Goal: Purchase product/service

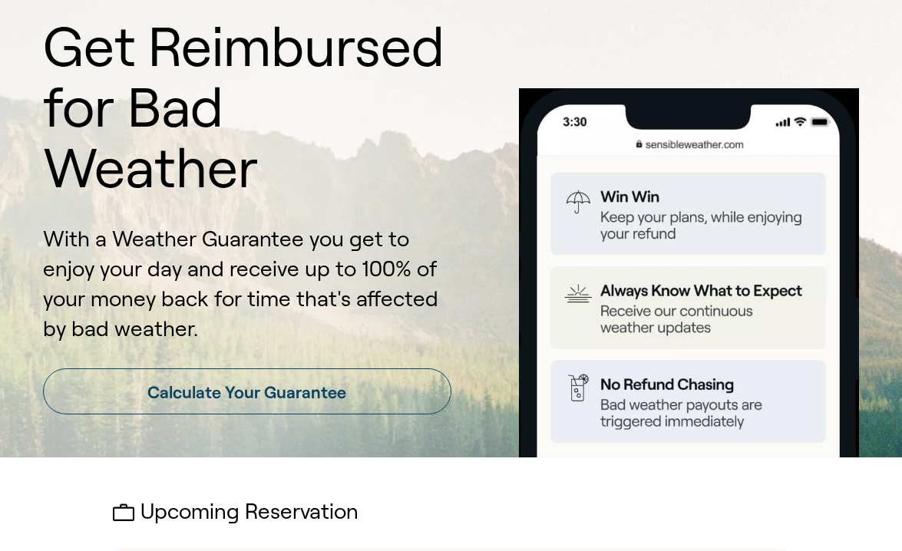
scroll to position [104, 0]
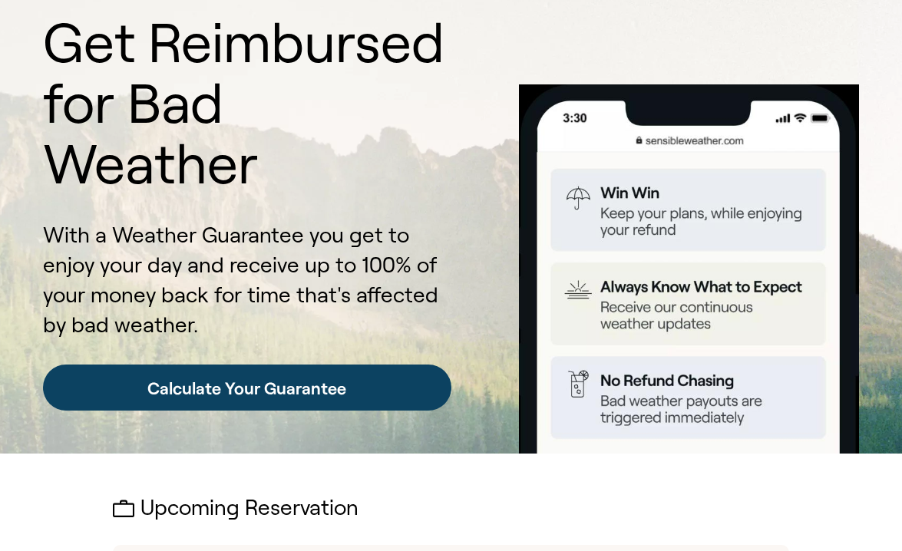
click at [375, 365] on link "Calculate Your Guarantee" at bounding box center [247, 388] width 408 height 46
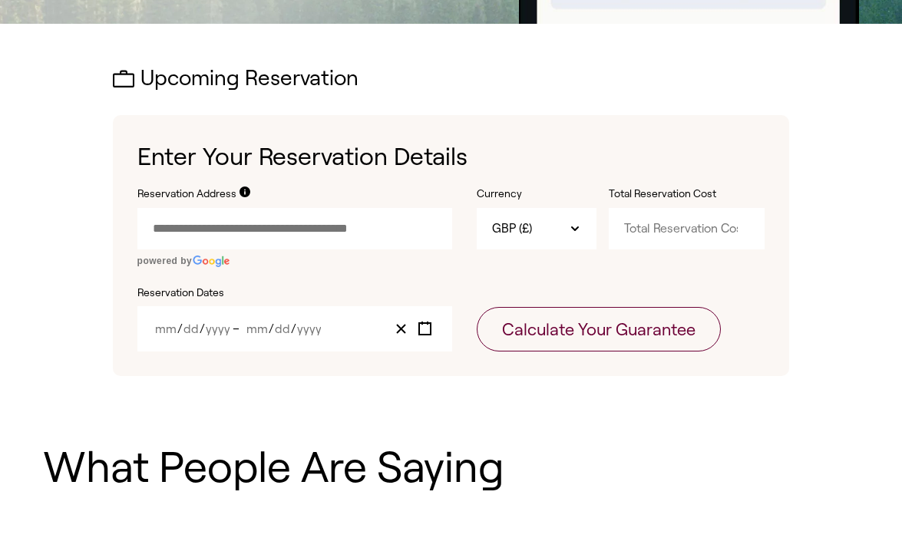
scroll to position [540, 0]
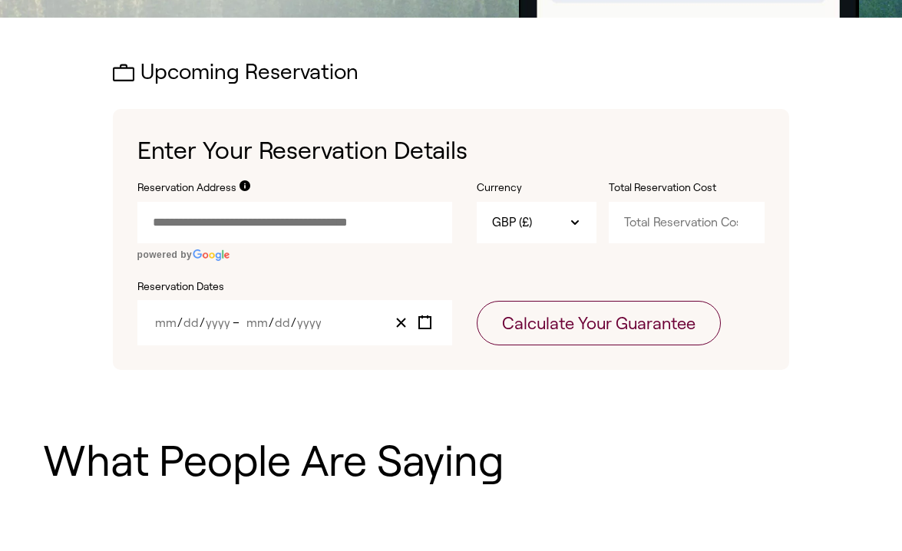
click at [319, 202] on input "Reservation Address" at bounding box center [294, 222] width 315 height 41
paste input "text"
click at [361, 202] on input "**********" at bounding box center [294, 222] width 315 height 41
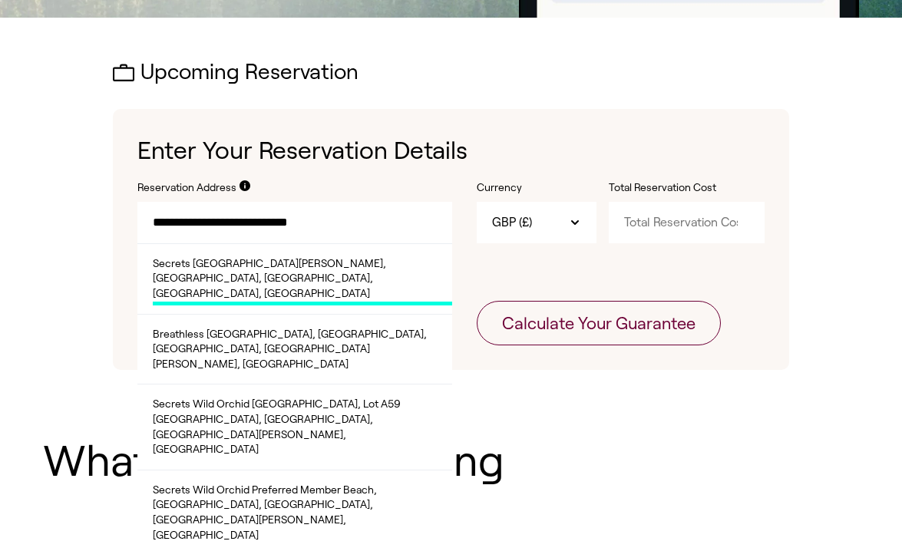
click at [301, 256] on span "Secrets [GEOGRAPHIC_DATA][PERSON_NAME], [GEOGRAPHIC_DATA], [GEOGRAPHIC_DATA], […" at bounding box center [302, 280] width 299 height 49
type input "**********"
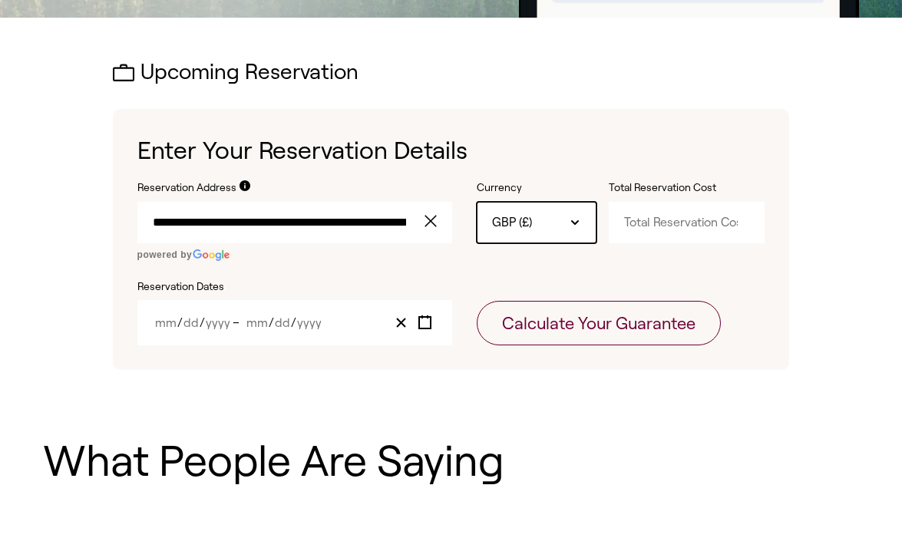
click at [544, 202] on div "GBP (£)" at bounding box center [537, 222] width 120 height 41
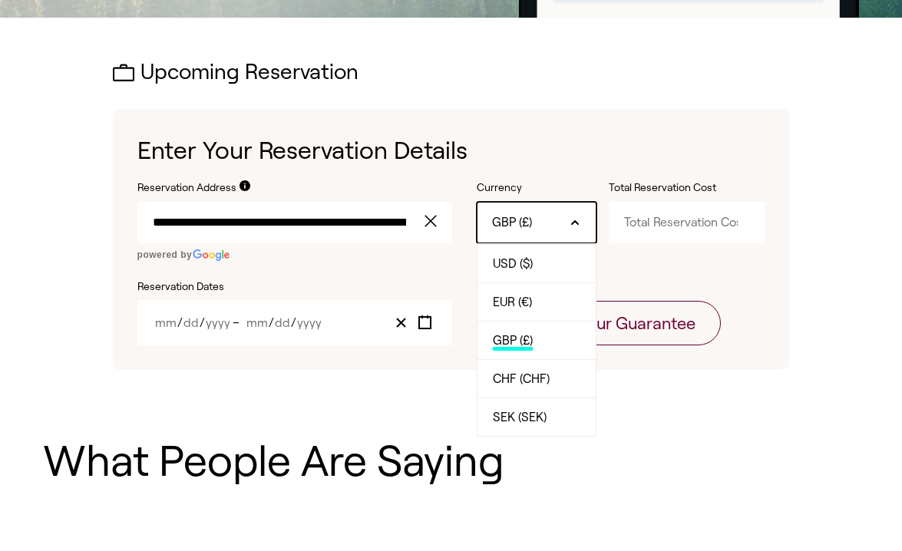
click at [544, 202] on div "GBP (£)" at bounding box center [537, 222] width 120 height 41
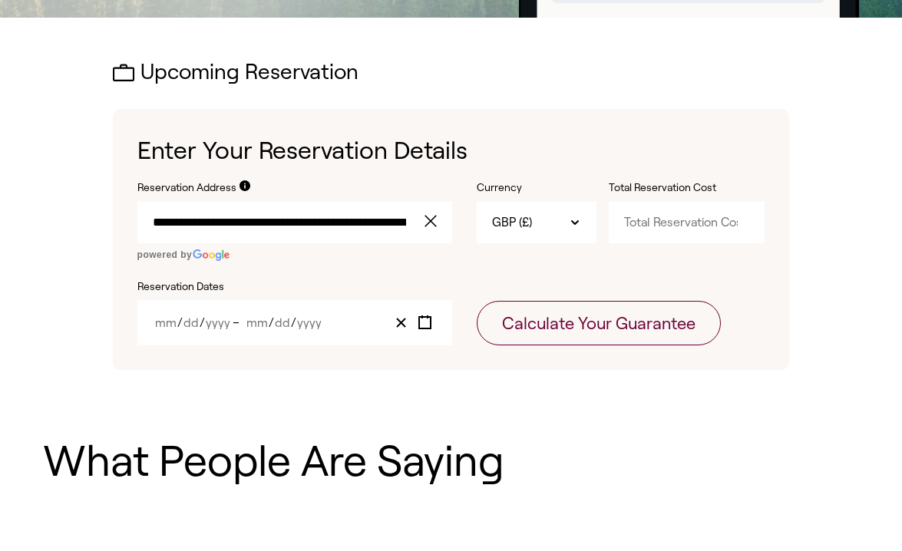
click at [653, 202] on input "Total Reservation Cost" at bounding box center [687, 222] width 157 height 41
click at [680, 202] on input "Total Reservation Cost" at bounding box center [687, 222] width 157 height 41
paste input "12016.82"
type input "12016.82"
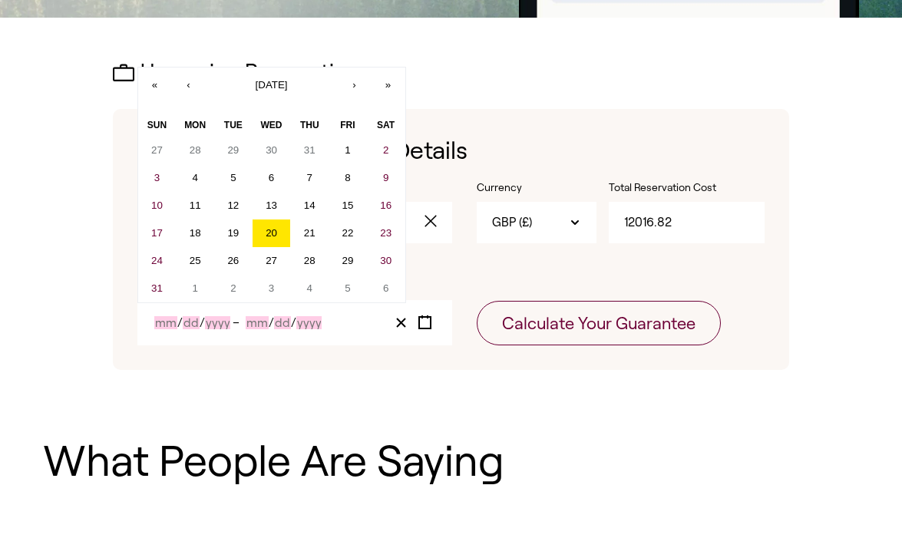
click at [190, 300] on div "/ / – / /" at bounding box center [294, 322] width 315 height 45
click at [364, 68] on button "›" at bounding box center [355, 85] width 34 height 34
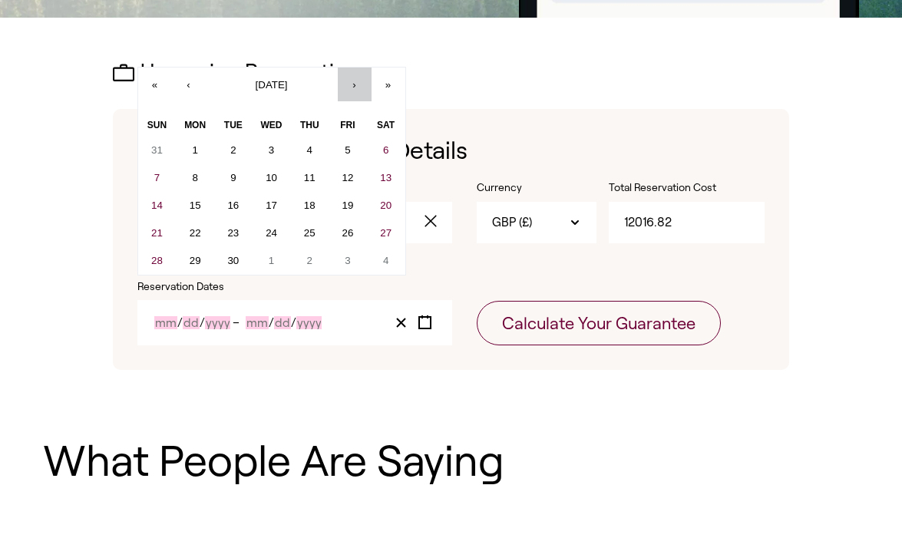
click at [364, 68] on button "›" at bounding box center [355, 85] width 34 height 34
click at [365, 68] on button "›" at bounding box center [355, 85] width 34 height 34
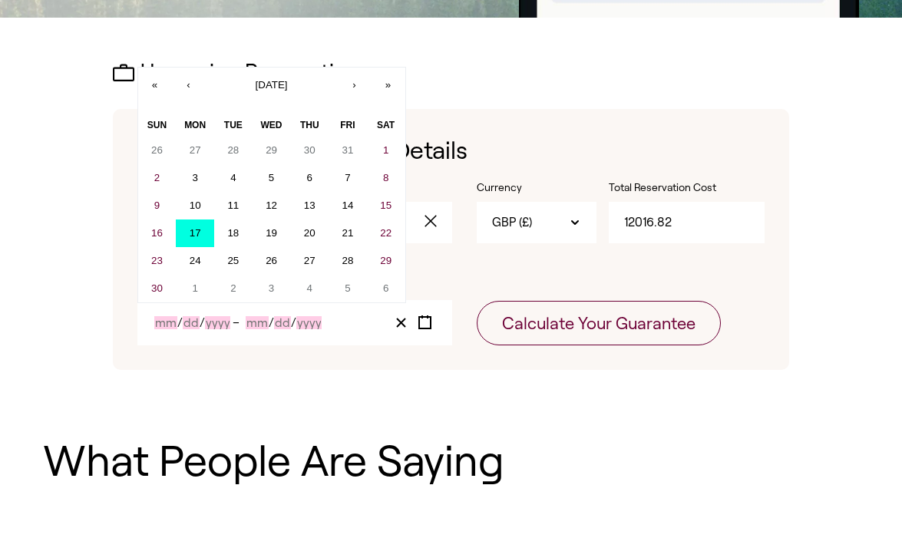
click at [203, 220] on button "17" at bounding box center [195, 234] width 38 height 28
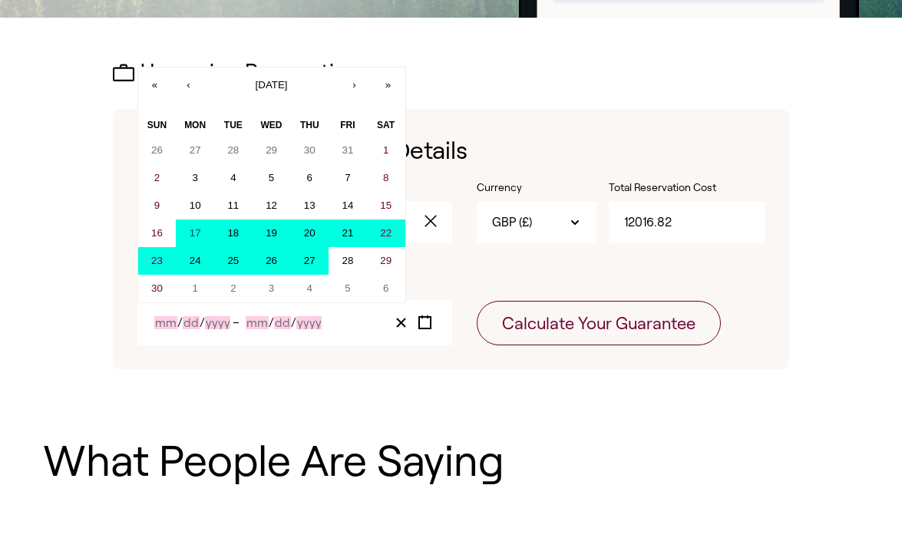
click at [311, 255] on abbr "27" at bounding box center [310, 261] width 12 height 12
type input "11"
type input "17"
type input "2025"
type input "11"
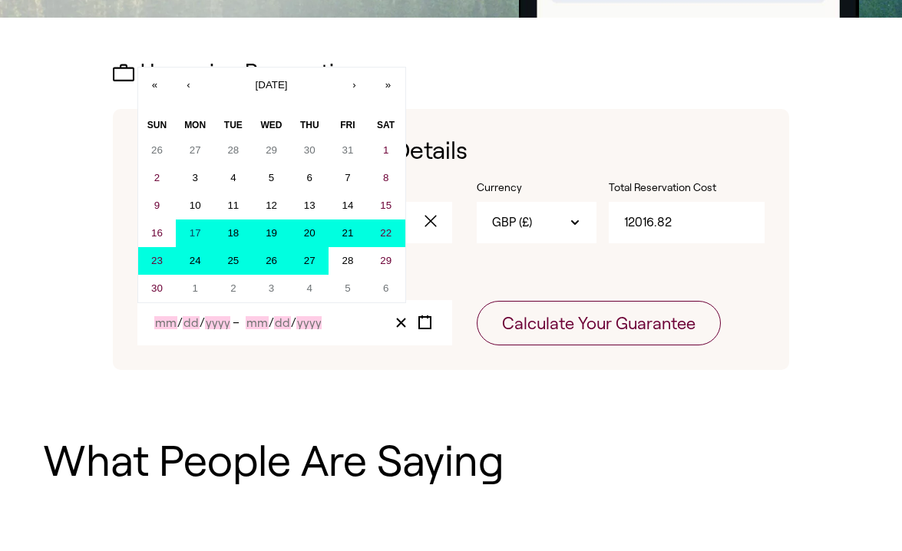
type input "27"
type input "2025"
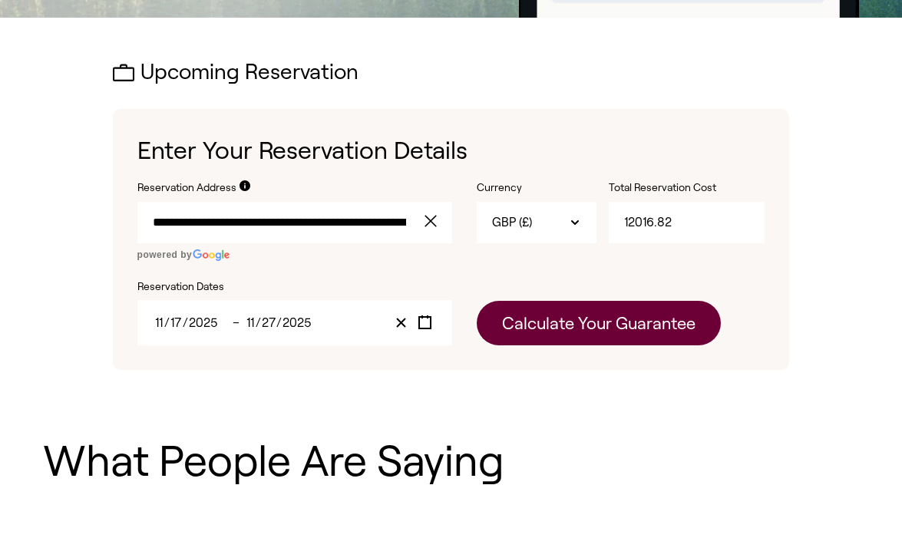
click at [528, 301] on button "Calculate Your Guarantee" at bounding box center [599, 323] width 244 height 45
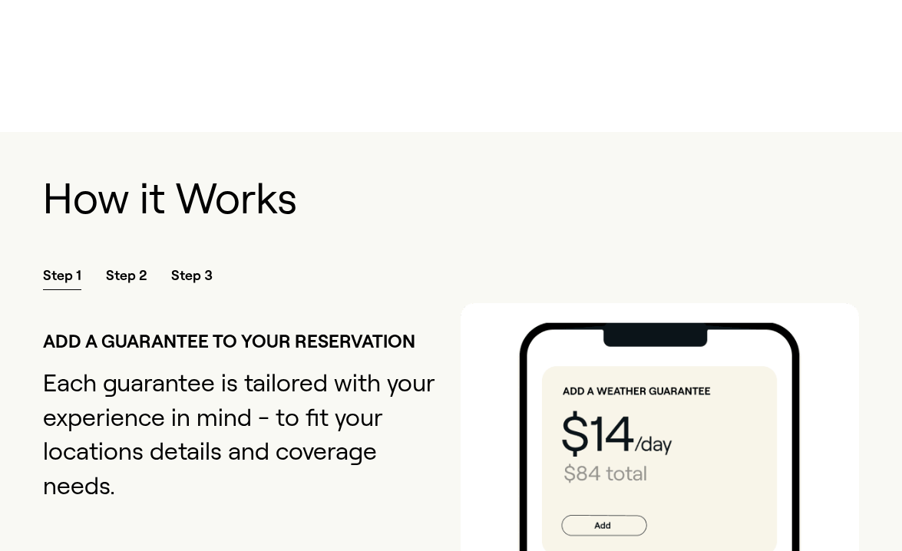
scroll to position [1365, 0]
